Goal: Task Accomplishment & Management: Use online tool/utility

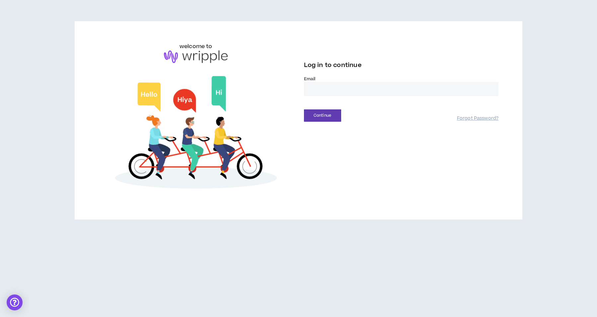
click at [338, 93] on input "email" at bounding box center [401, 89] width 195 height 14
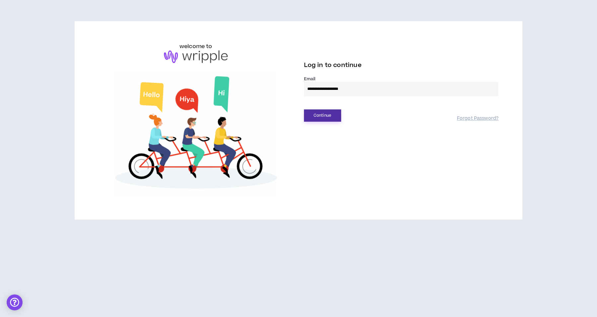
type input "**********"
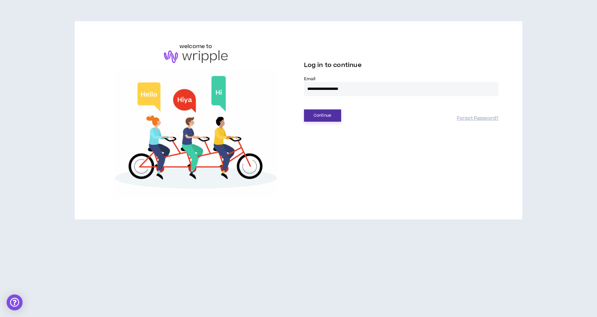
click at [329, 112] on button "Continue" at bounding box center [322, 115] width 37 height 12
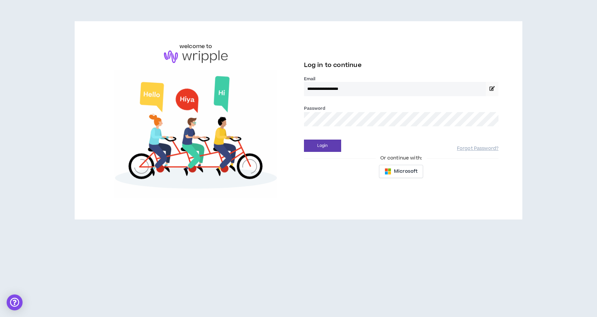
click at [371, 94] on input "**********" at bounding box center [395, 89] width 182 height 14
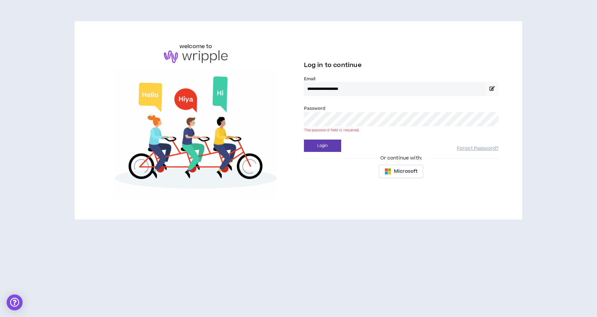
click at [304, 140] on button "Login" at bounding box center [322, 146] width 37 height 12
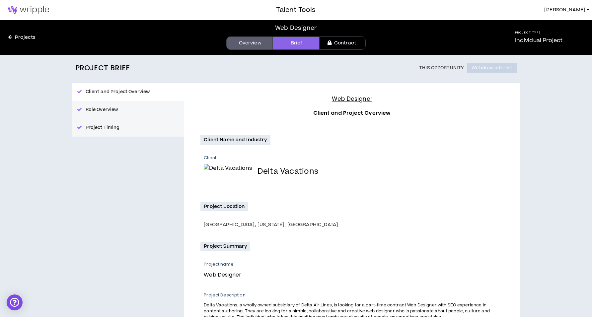
click at [45, 11] on img at bounding box center [28, 10] width 57 height 8
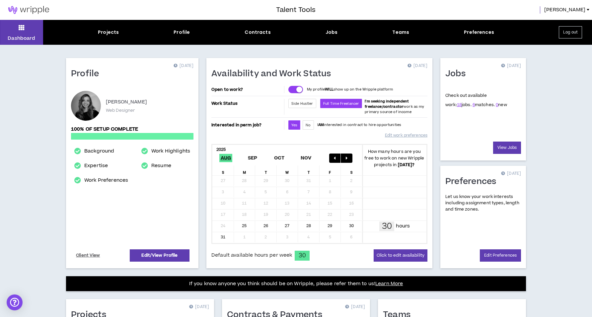
click at [340, 28] on div "Dashboard Projects Profile Contracts Jobs Teams Preferences Log out" at bounding box center [296, 32] width 592 height 25
click at [330, 35] on div "Jobs" at bounding box center [331, 32] width 12 height 7
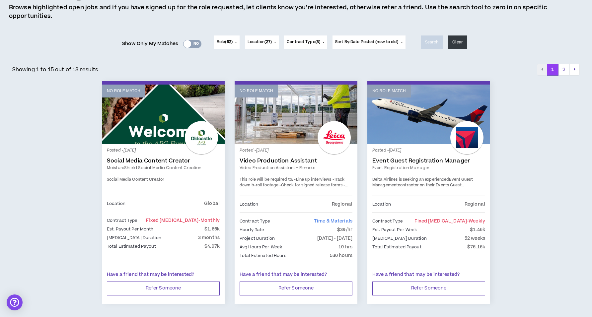
scroll to position [56, 0]
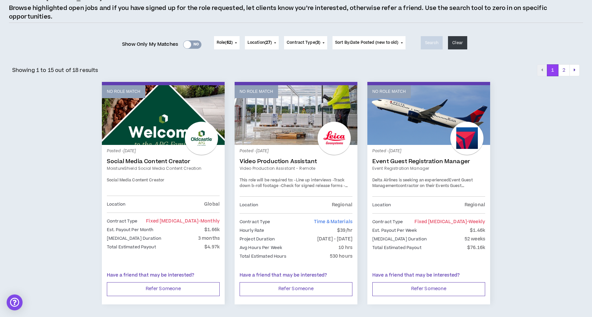
click at [448, 181] on span "Delta Airlines is seeking an experienced" at bounding box center [410, 180] width 77 height 6
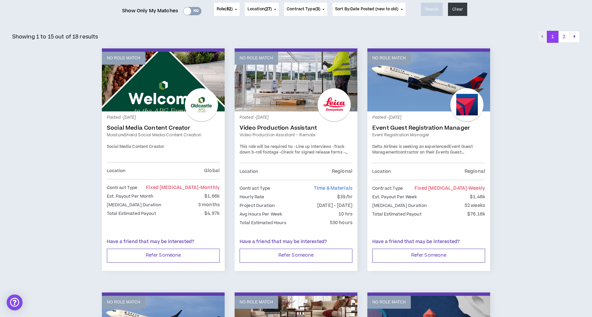
scroll to position [99, 0]
